Goal: Task Accomplishment & Management: Complete application form

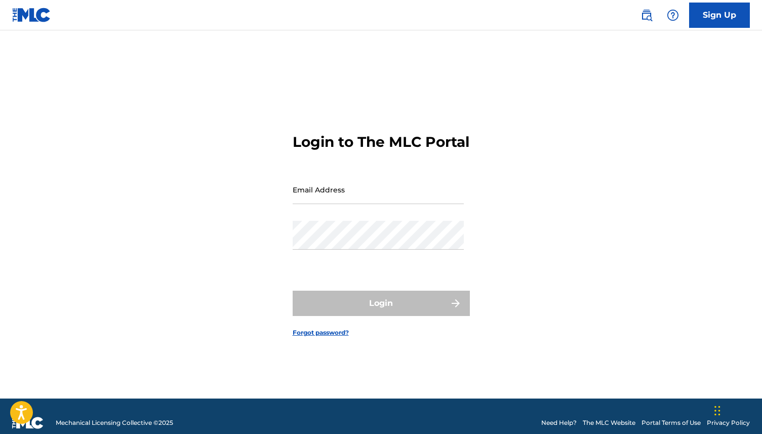
click at [356, 203] on input "Email Address" at bounding box center [378, 189] width 171 height 29
type input "[EMAIL_ADDRESS][DOMAIN_NAME]"
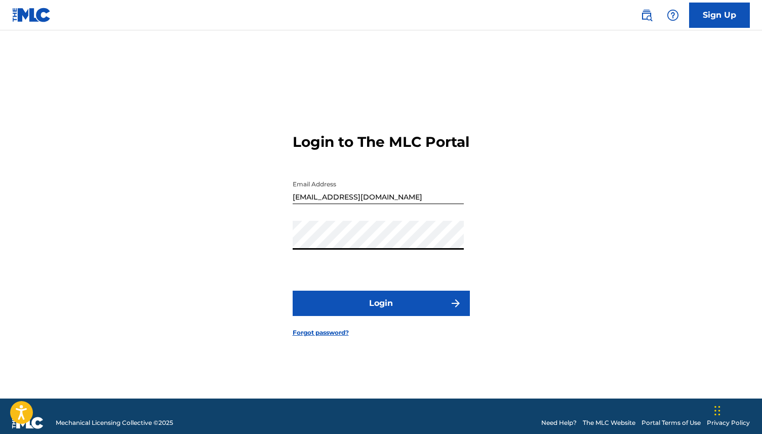
click at [403, 312] on button "Login" at bounding box center [381, 303] width 177 height 25
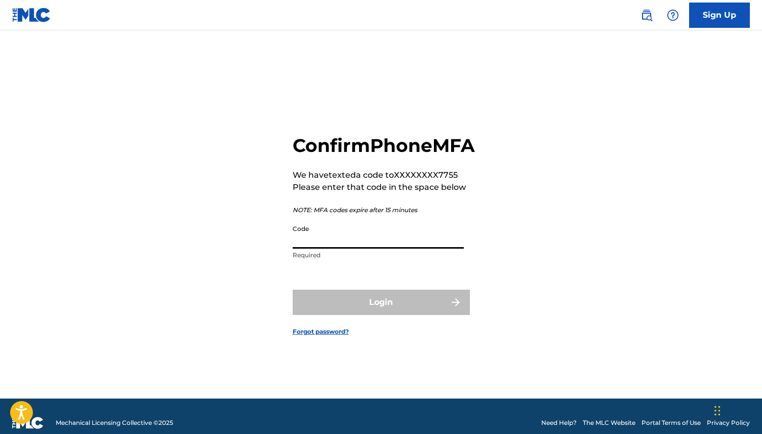
click at [375, 249] on input "Code" at bounding box center [378, 234] width 171 height 29
paste input "344294"
click at [363, 249] on input "344294" at bounding box center [378, 234] width 171 height 29
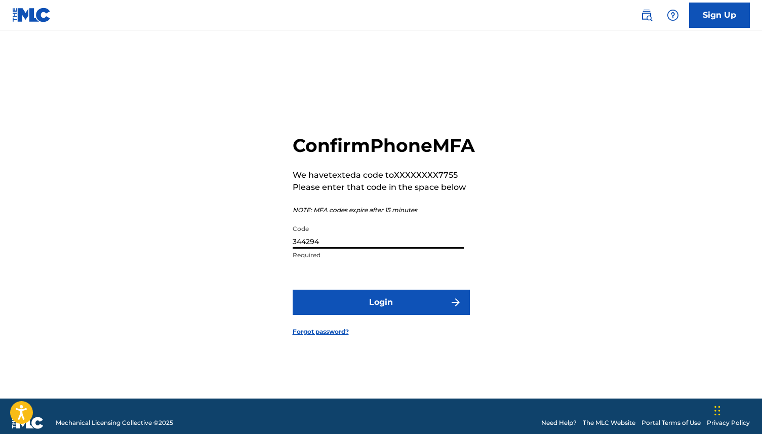
type input "344294"
click at [362, 315] on button "Login" at bounding box center [381, 302] width 177 height 25
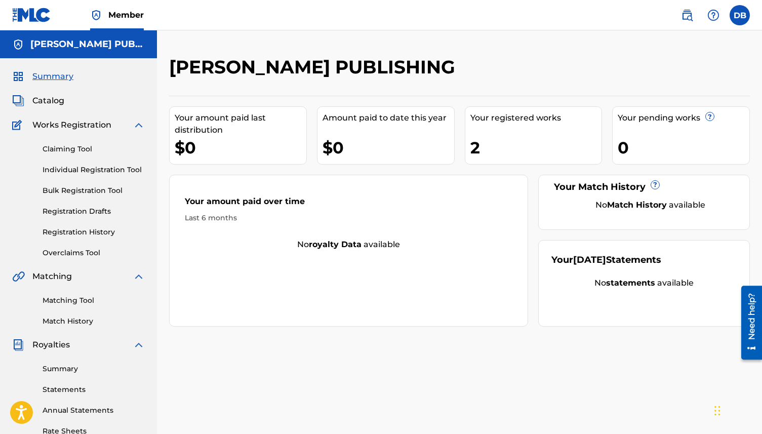
click at [61, 101] on span "Catalog" at bounding box center [48, 101] width 32 height 12
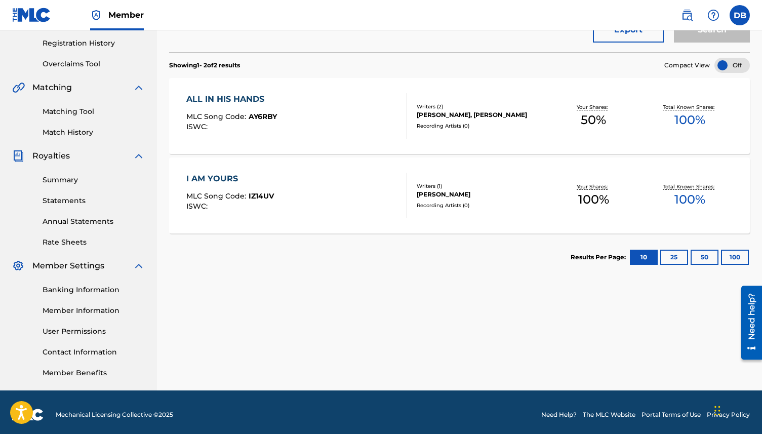
scroll to position [194, 0]
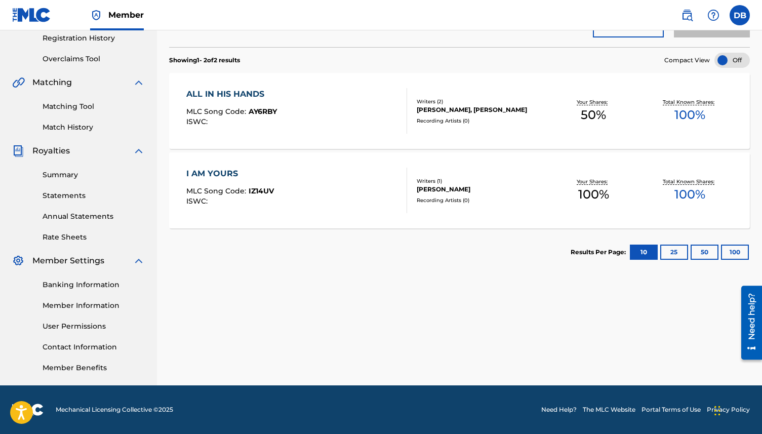
click at [72, 347] on link "Contact Information" at bounding box center [94, 347] width 102 height 11
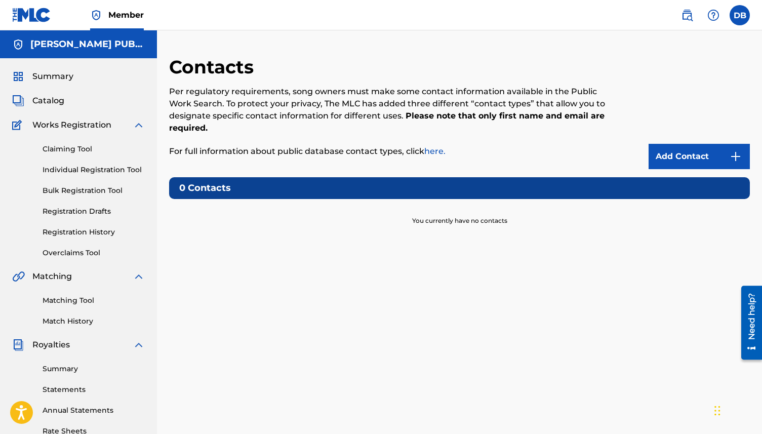
click at [684, 148] on link "Add Contact" at bounding box center [699, 156] width 101 height 25
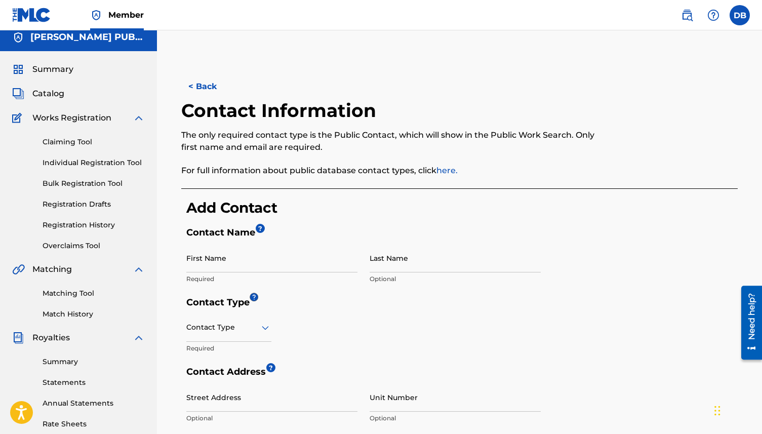
scroll to position [67, 0]
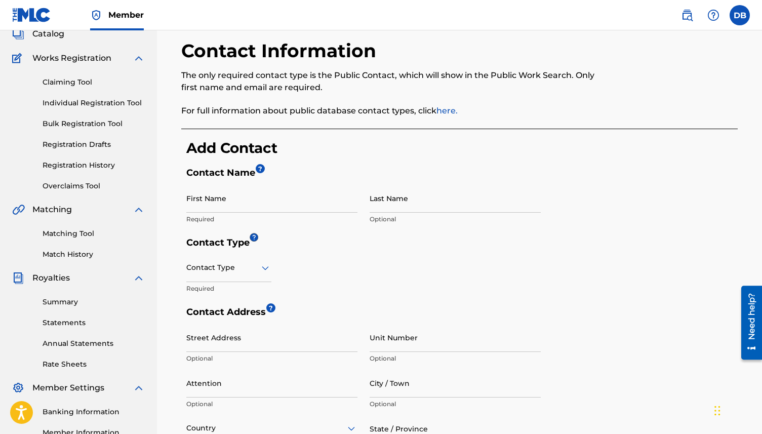
click at [329, 201] on input "First Name" at bounding box center [271, 198] width 171 height 29
type input "Darien"
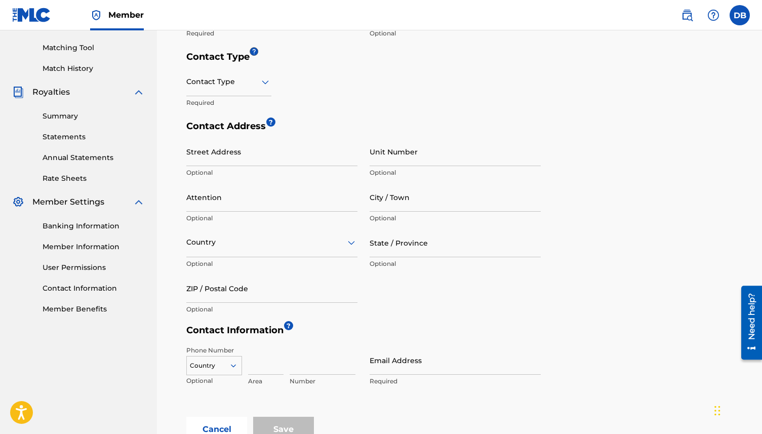
scroll to position [259, 0]
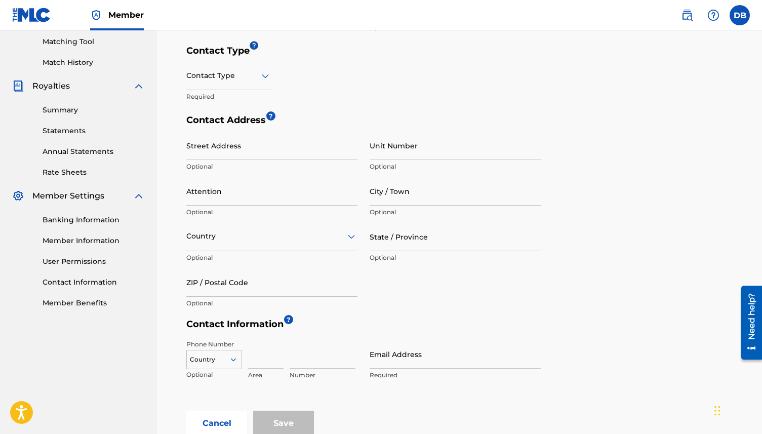
type input "[PERSON_NAME]"
click at [265, 77] on icon at bounding box center [265, 76] width 7 height 4
click at [220, 102] on div "Public" at bounding box center [229, 101] width 84 height 23
click at [263, 145] on input "Street Address" at bounding box center [271, 145] width 171 height 29
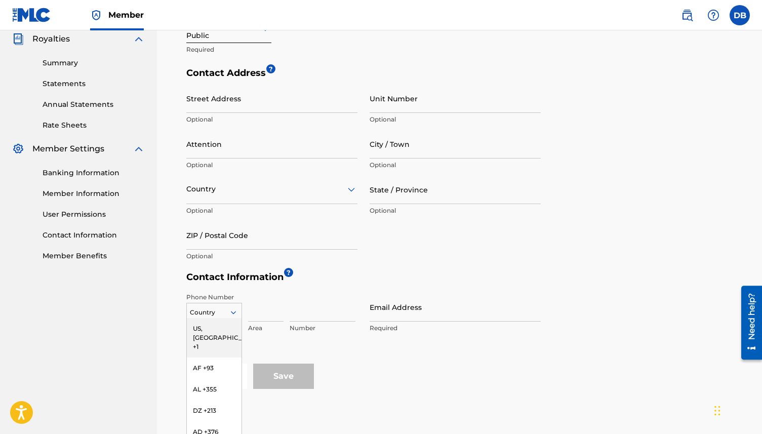
scroll to position [342, 0]
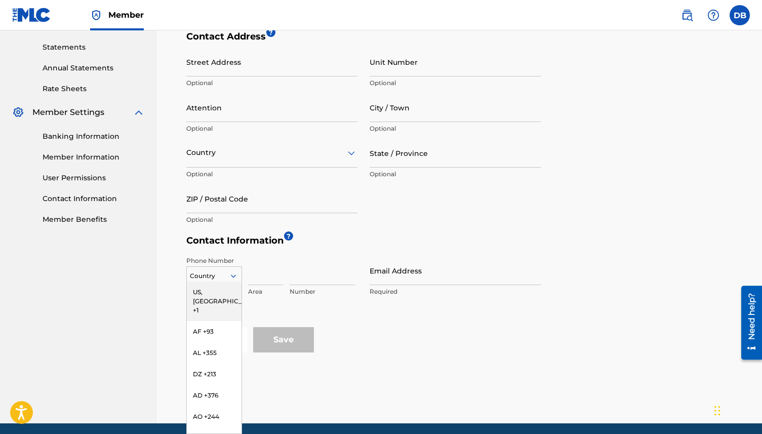
click at [239, 282] on div "US, [GEOGRAPHIC_DATA] +1, 1 of 216. 216 results available. Use Up and Down to c…" at bounding box center [214, 273] width 56 height 15
click at [217, 297] on div "US, [GEOGRAPHIC_DATA] +1" at bounding box center [214, 302] width 55 height 40
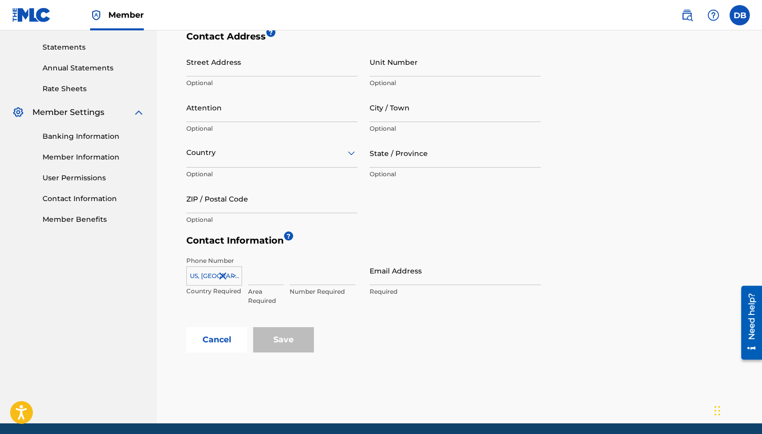
click at [407, 273] on input "Email Address" at bounding box center [455, 270] width 171 height 29
type input "[EMAIL_ADDRESS][DOMAIN_NAME]"
click at [512, 219] on div "Street Address Optional Unit Number Optional Attention Optional City / Town Opt…" at bounding box center [363, 139] width 355 height 182
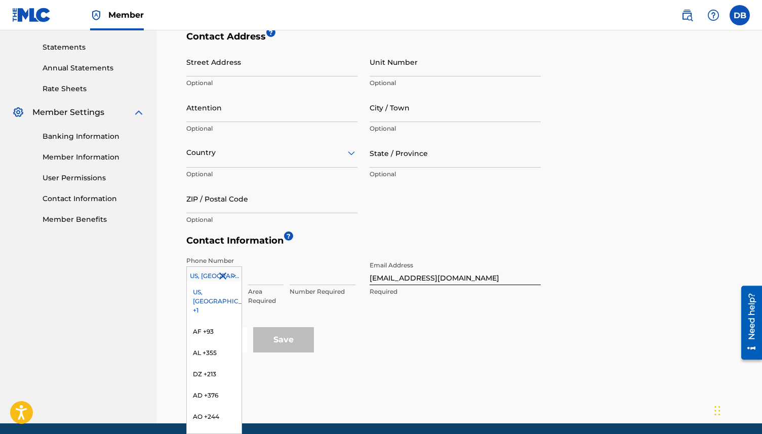
click at [235, 278] on icon at bounding box center [233, 275] width 9 height 9
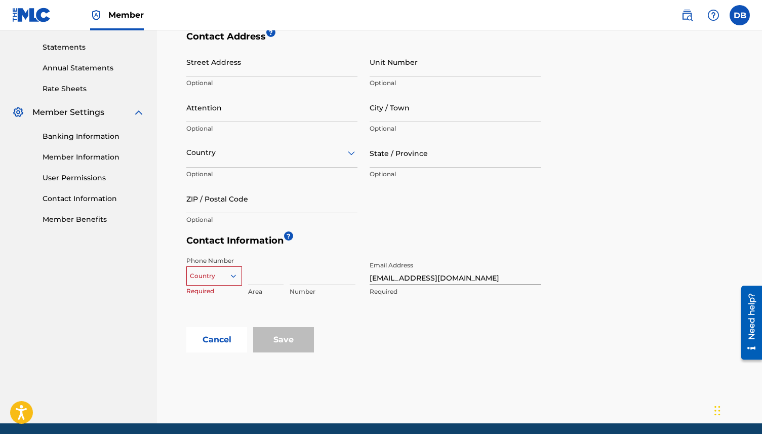
click at [354, 310] on div "Phone Number Country Required Area Number Email Address [EMAIL_ADDRESS][DOMAIN_…" at bounding box center [363, 289] width 355 height 76
click at [234, 278] on icon at bounding box center [233, 275] width 9 height 9
click at [224, 286] on div "US, [GEOGRAPHIC_DATA] +1" at bounding box center [214, 302] width 55 height 40
click at [270, 281] on input at bounding box center [265, 270] width 35 height 29
type input "678"
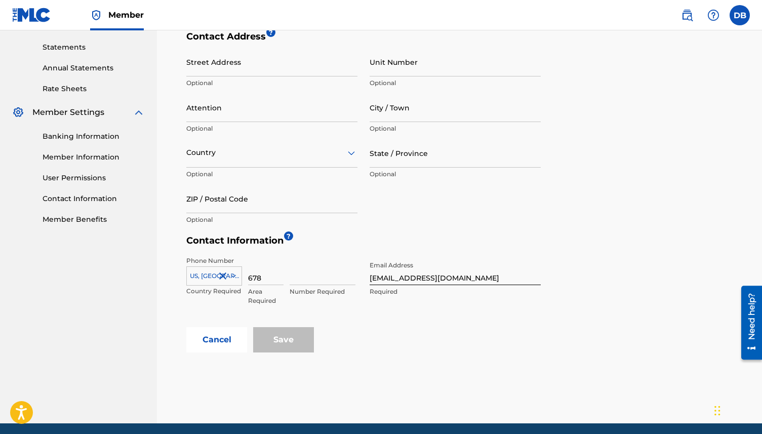
click at [330, 271] on input at bounding box center [323, 270] width 66 height 29
type input "8527755"
click at [451, 325] on div "Phone Number [GEOGRAPHIC_DATA], [GEOGRAPHIC_DATA] +1 Country Required 678 Area …" at bounding box center [363, 289] width 355 height 76
click at [284, 334] on input "Save" at bounding box center [283, 339] width 61 height 25
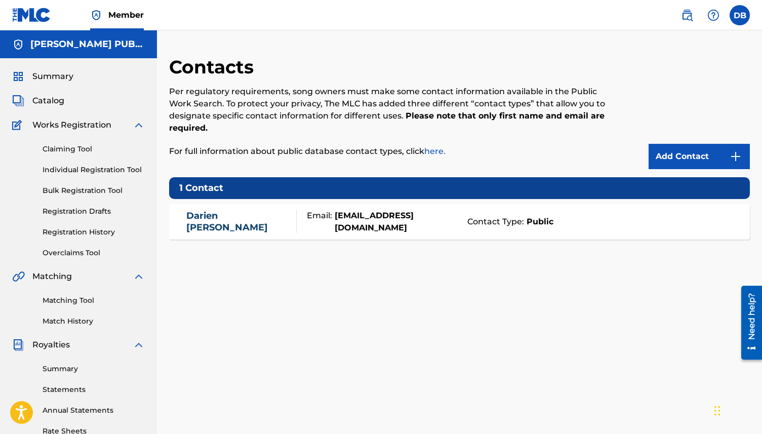
click at [454, 267] on div "Contacts Per regulatory requirements, song owners must make some contact inform…" at bounding box center [459, 318] width 581 height 524
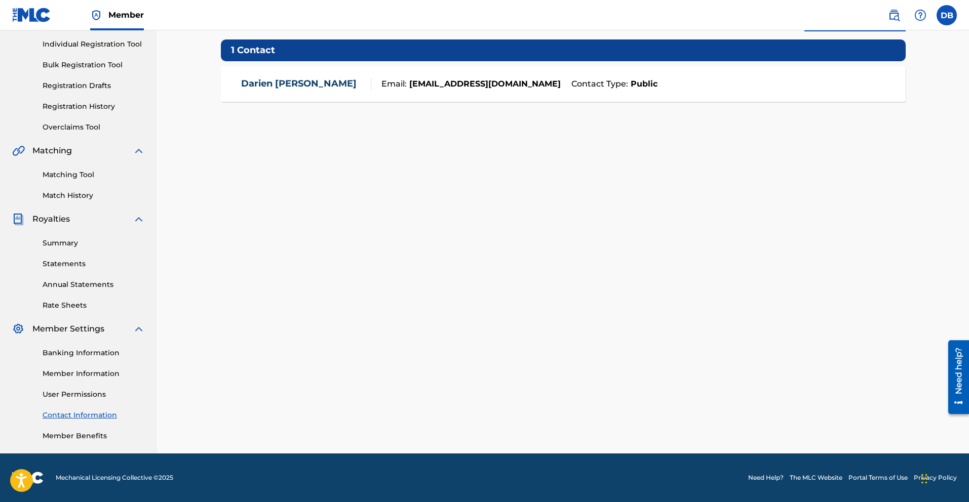
scroll to position [124, 0]
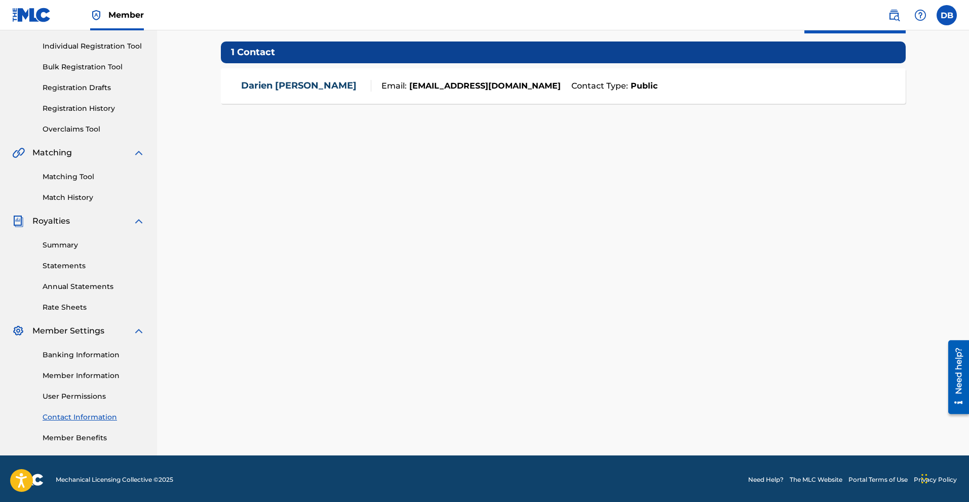
click at [84, 434] on link "Member Benefits" at bounding box center [94, 438] width 102 height 11
